Goal: Navigation & Orientation: Find specific page/section

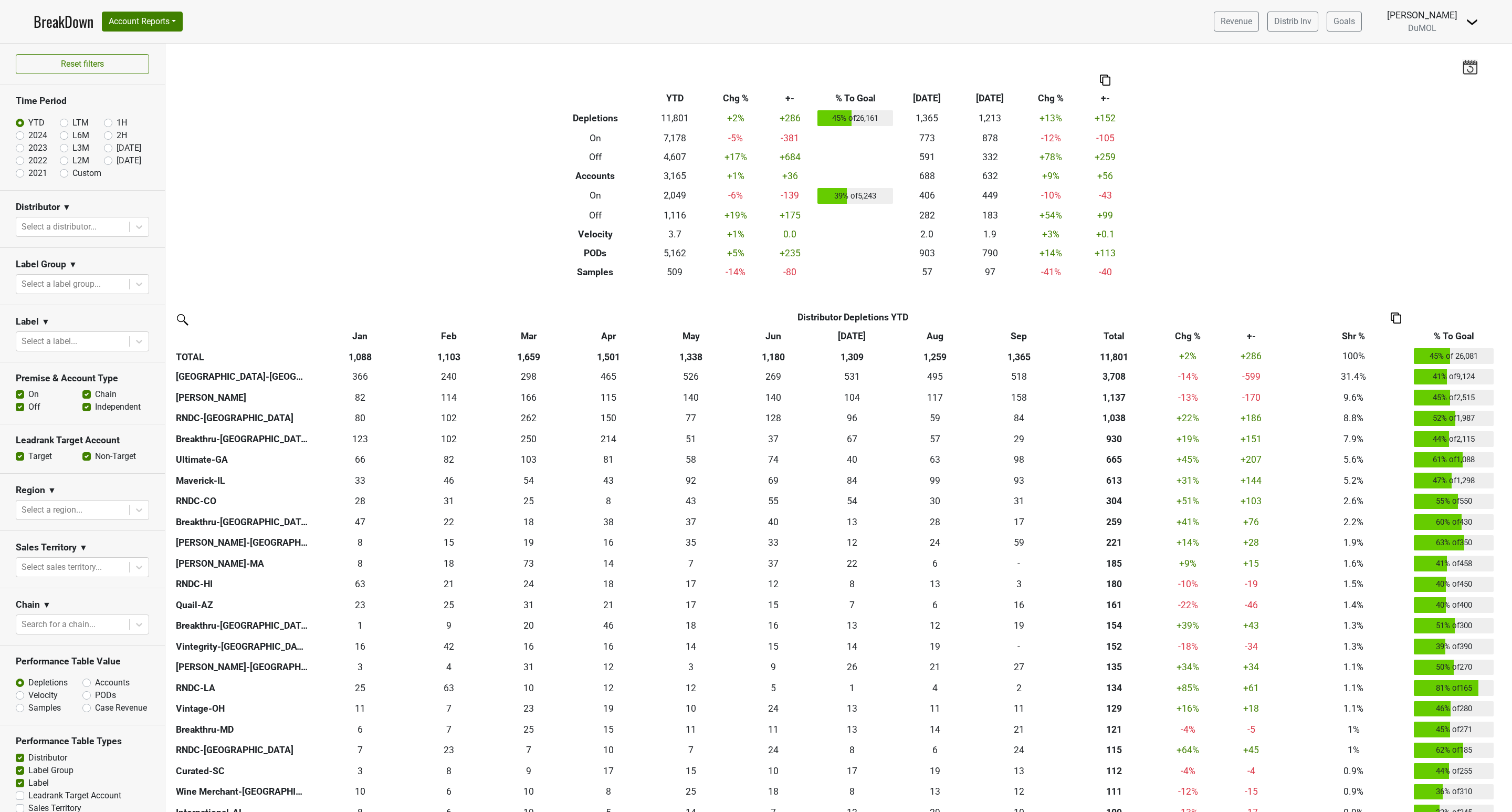
click at [64, 25] on link "BreakDown" at bounding box center [63, 21] width 60 height 22
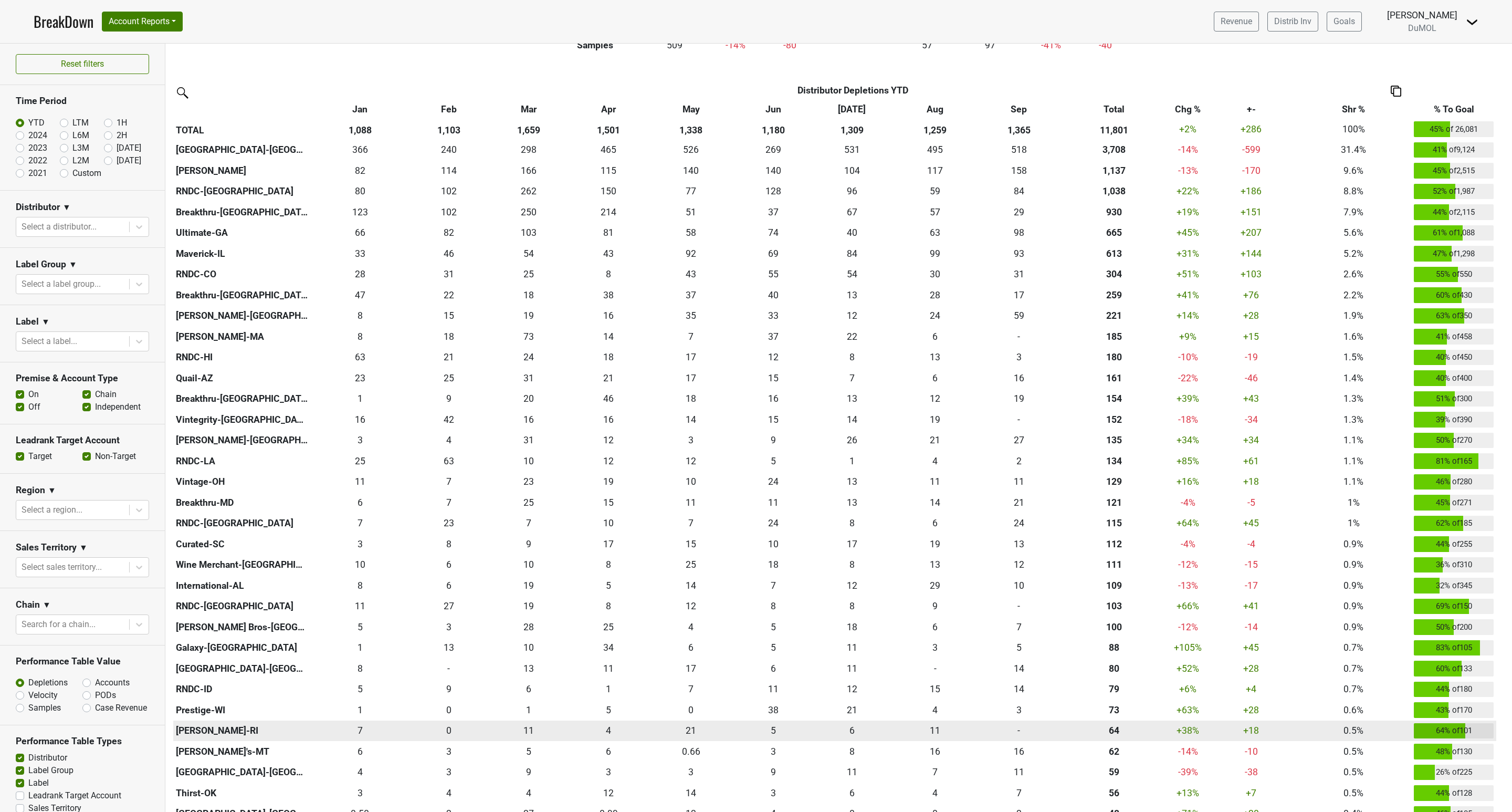
scroll to position [236, 0]
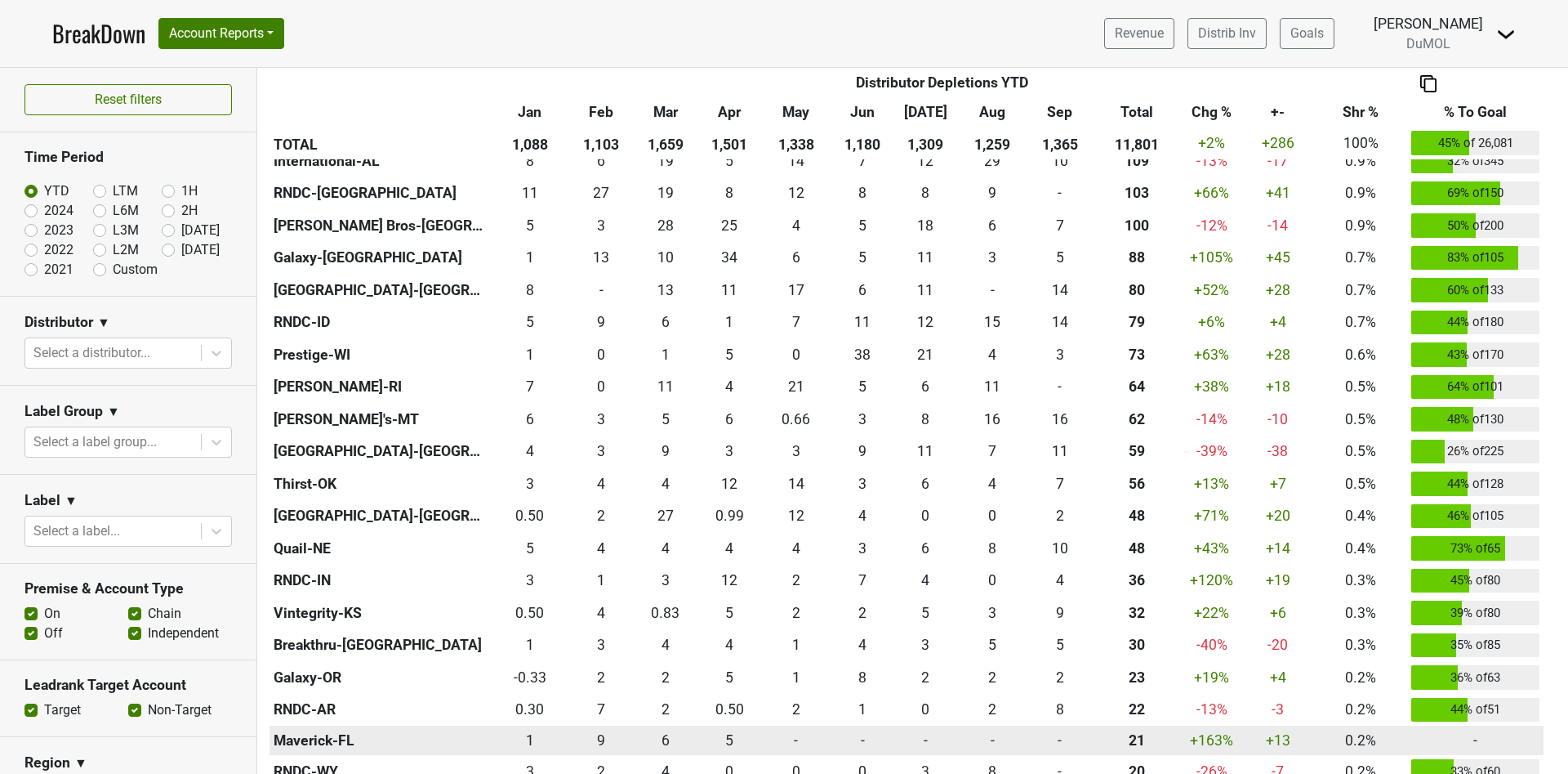
scroll to position [1225, 0]
